Goal: Task Accomplishment & Management: Manage account settings

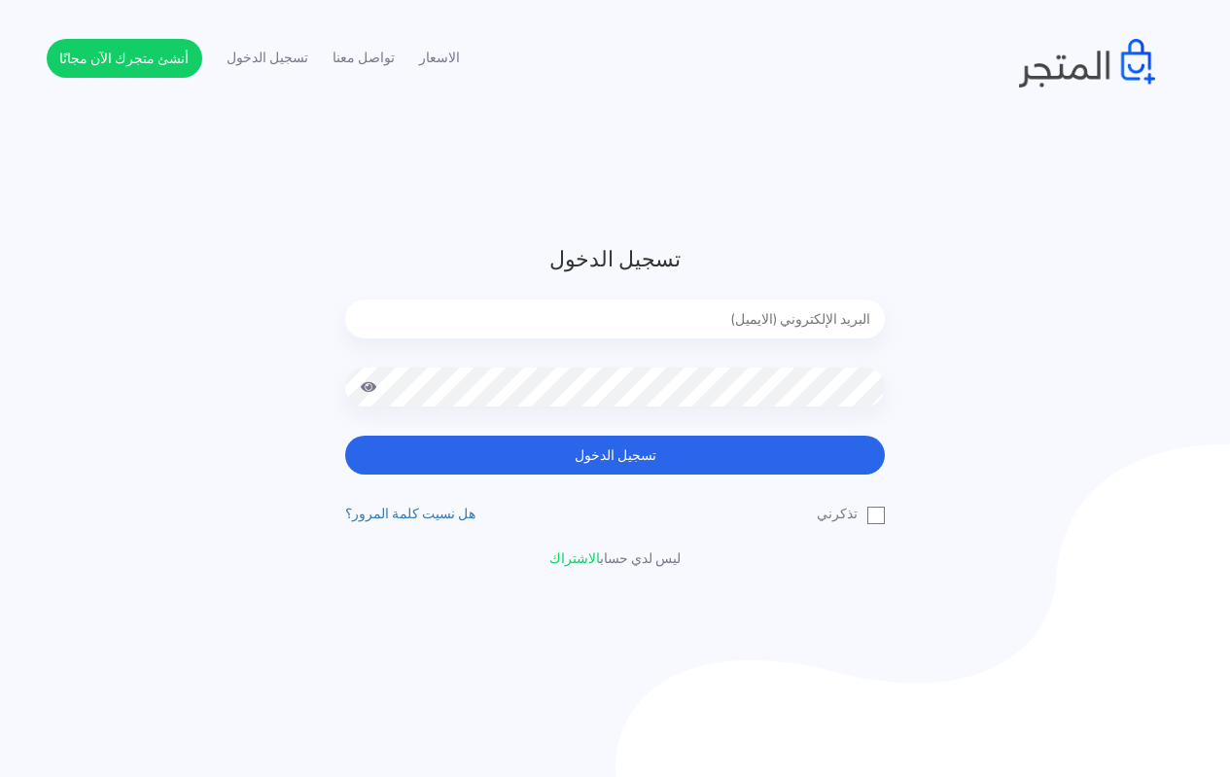
click at [661, 324] on input "email" at bounding box center [615, 319] width 540 height 39
type input "[EMAIL_ADDRESS][DOMAIN_NAME]"
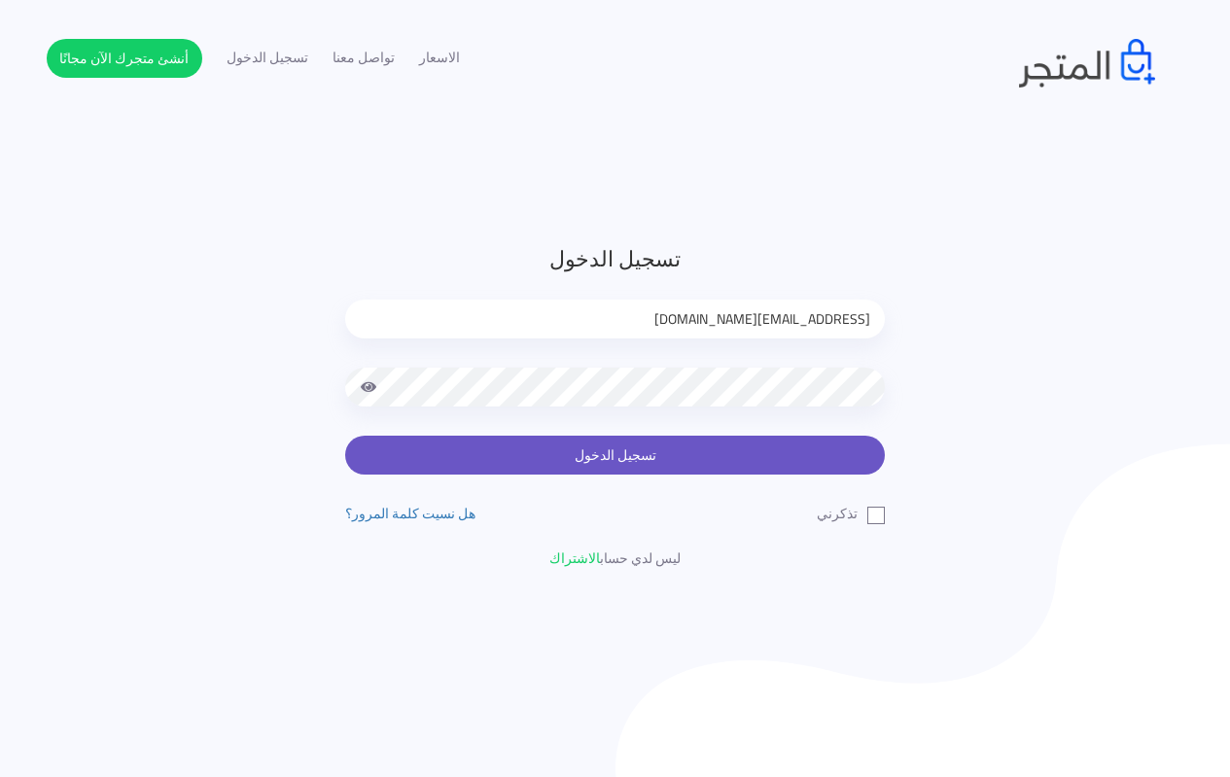
click at [576, 459] on button "تسجيل الدخول" at bounding box center [615, 455] width 540 height 39
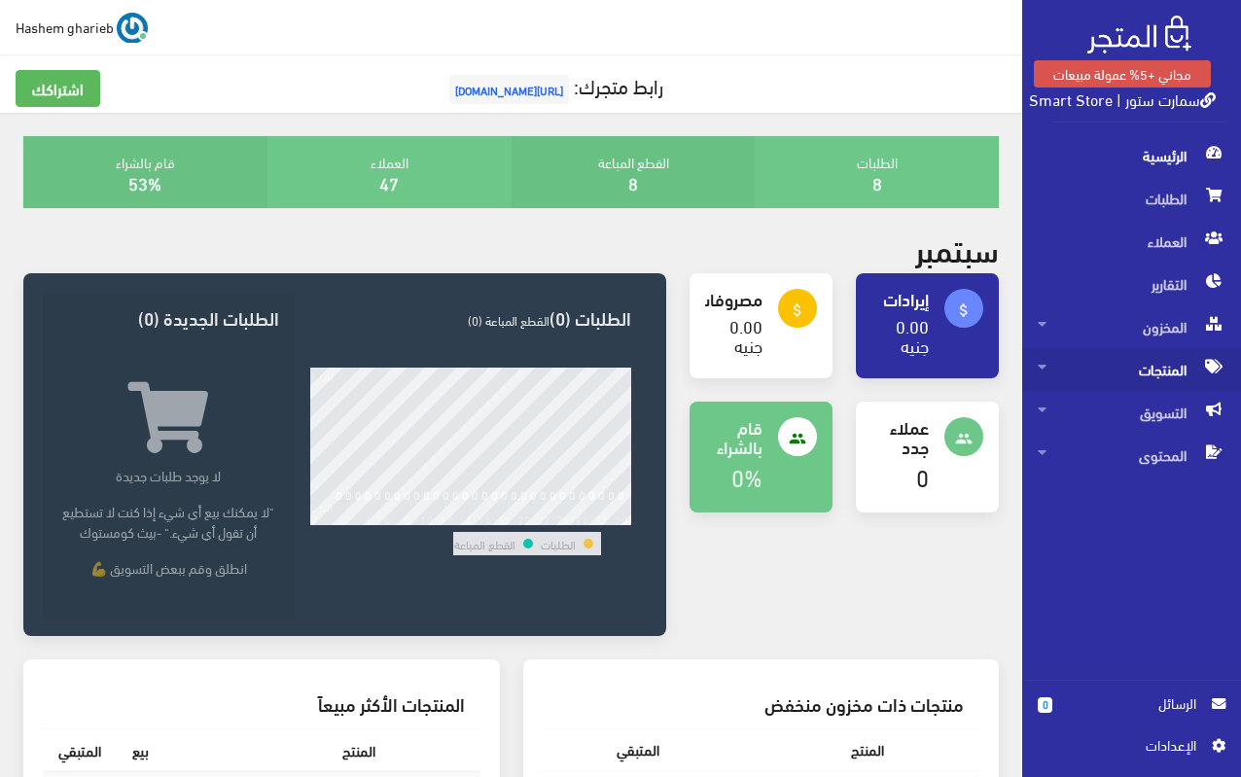
click at [1150, 370] on span "المنتجات" at bounding box center [1132, 369] width 188 height 43
